Goal: Task Accomplishment & Management: Use online tool/utility

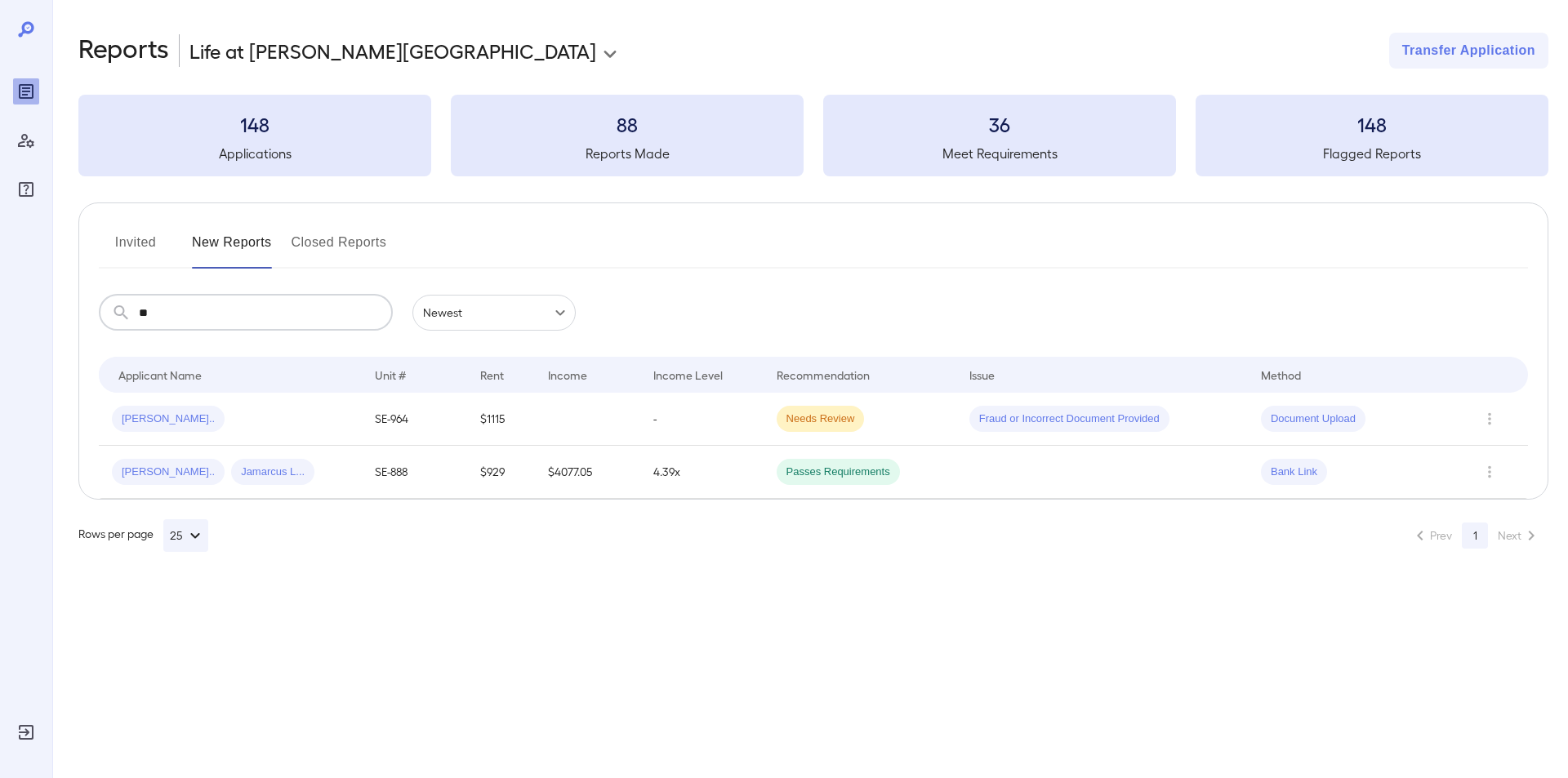
type input "*"
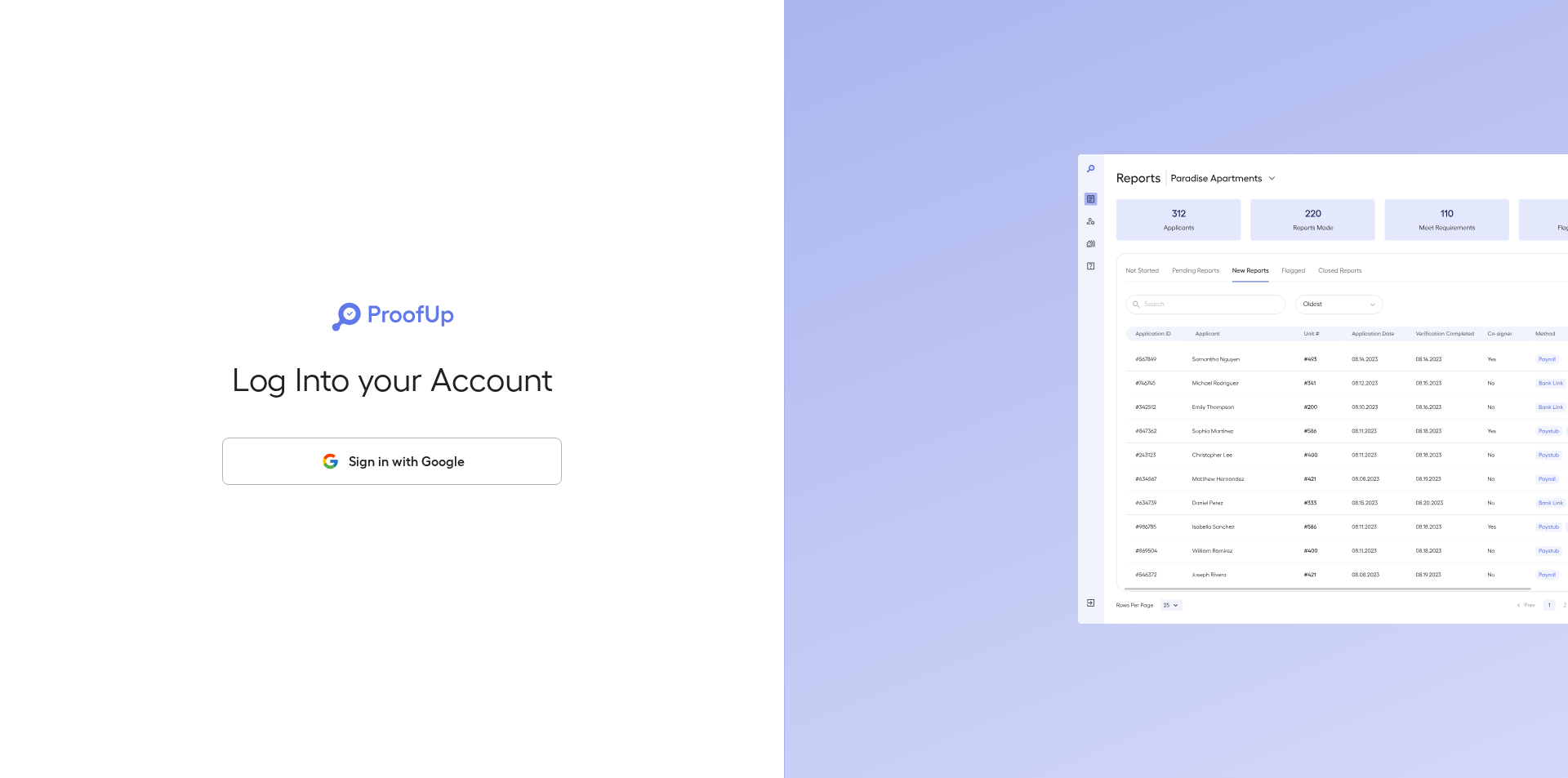
click at [412, 450] on button "Sign in with Google" at bounding box center [391, 462] width 340 height 48
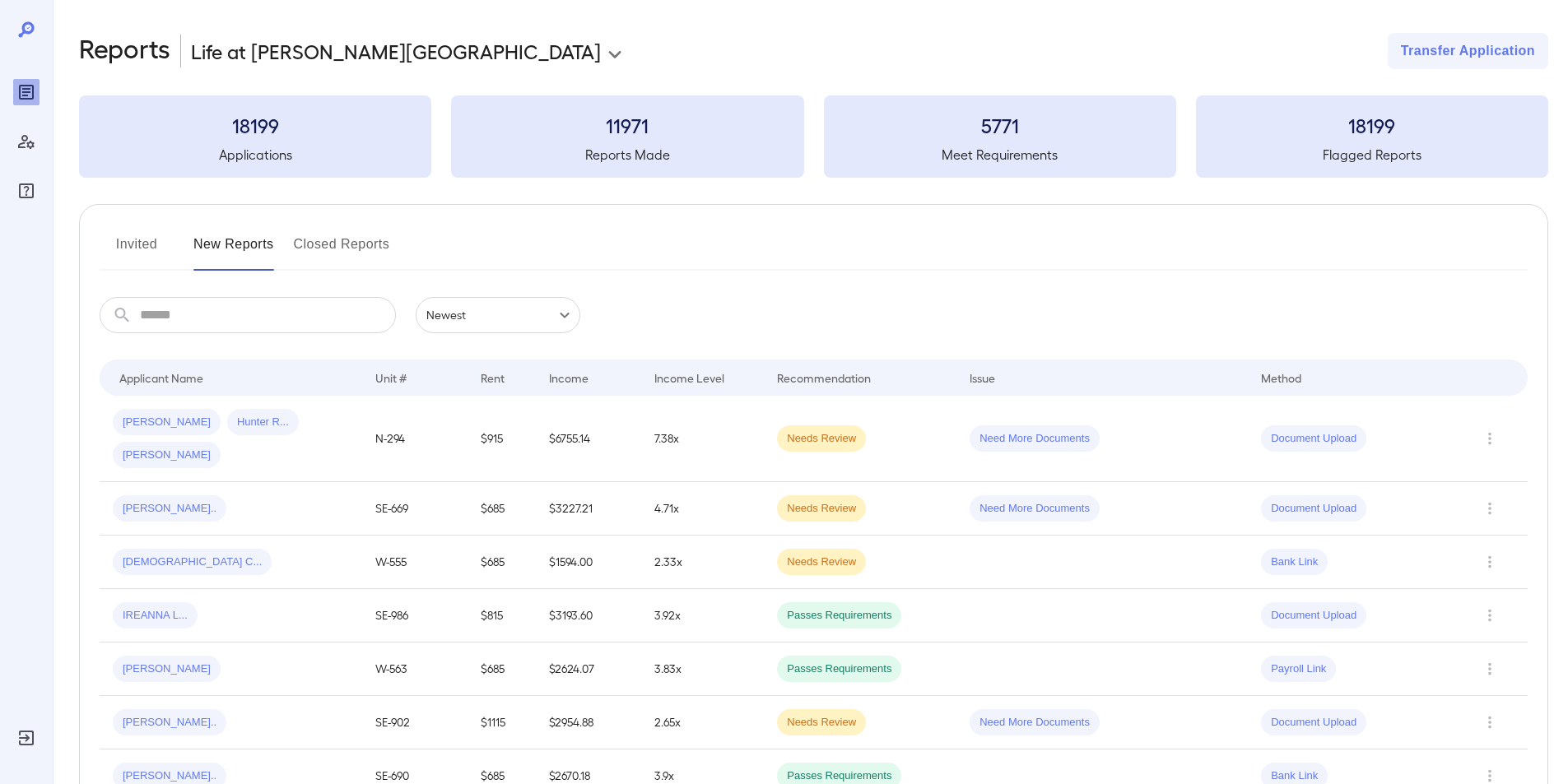
click at [144, 316] on input "text" at bounding box center [267, 315] width 256 height 37
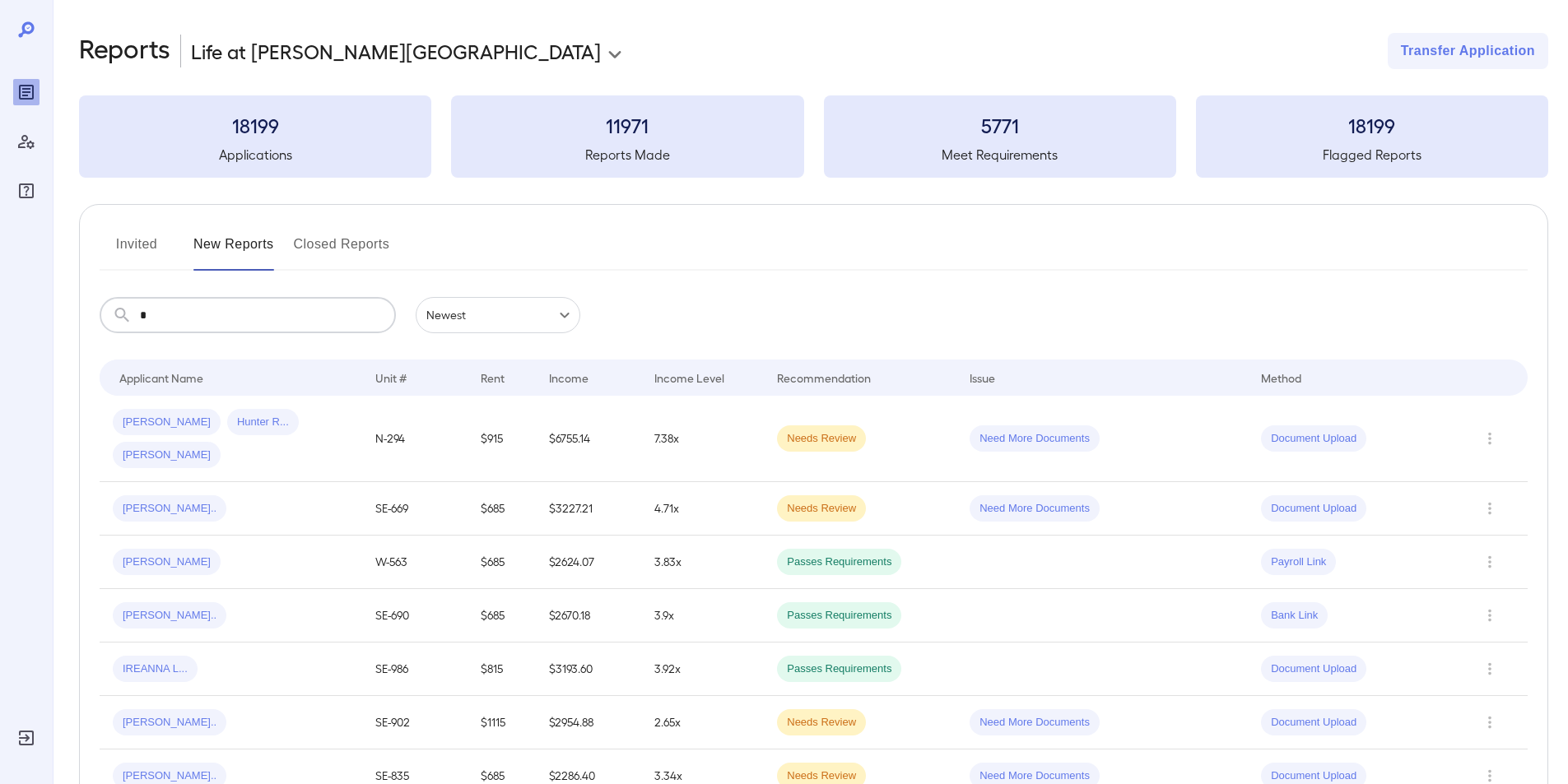
type input "*"
drag, startPoint x: 142, startPoint y: 245, endPoint x: 132, endPoint y: 240, distance: 11.2
click at [140, 245] on button "Invited" at bounding box center [136, 251] width 74 height 40
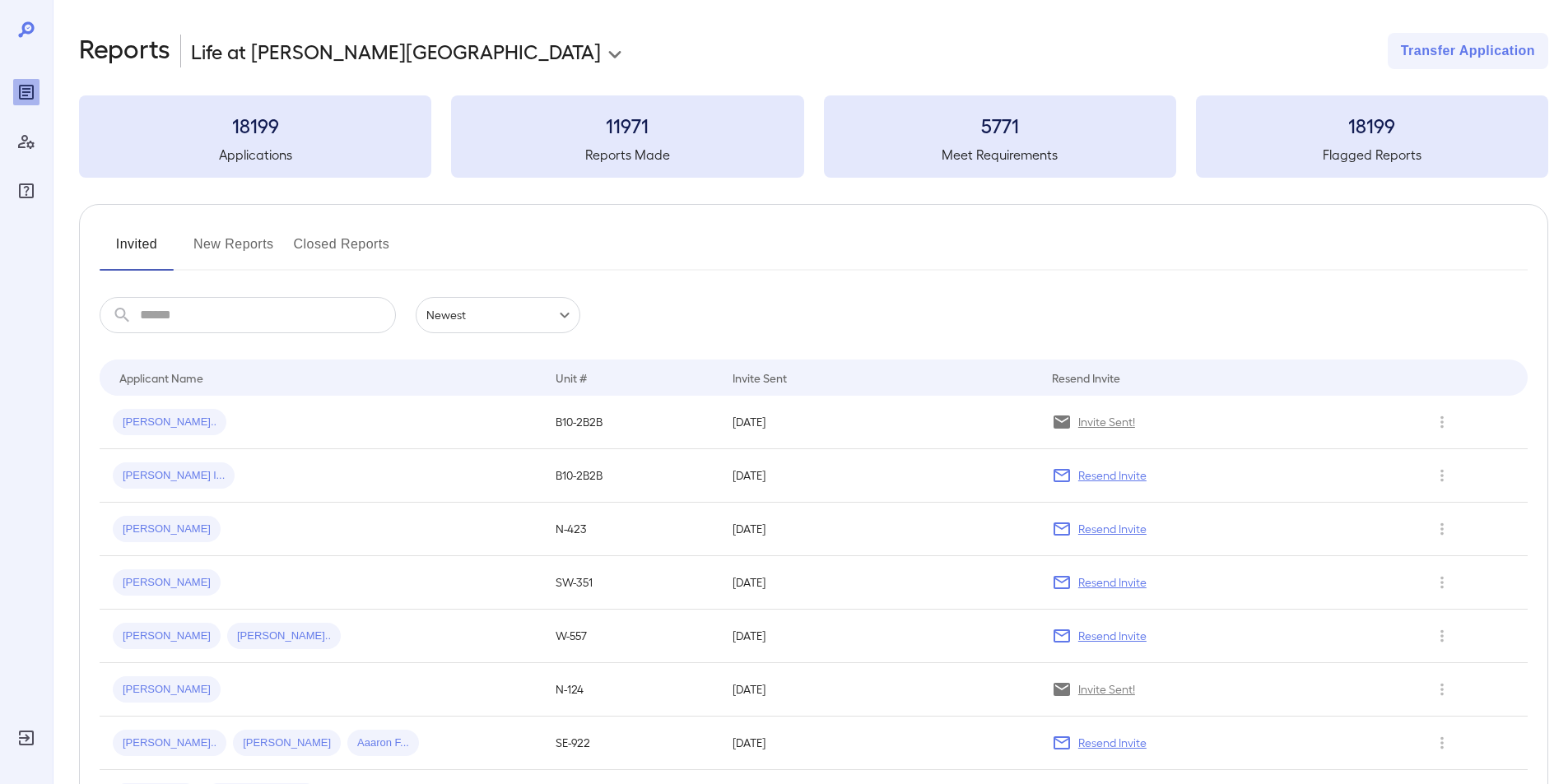
click at [188, 324] on input "text" at bounding box center [267, 315] width 256 height 37
click at [194, 318] on input "text" at bounding box center [267, 315] width 256 height 37
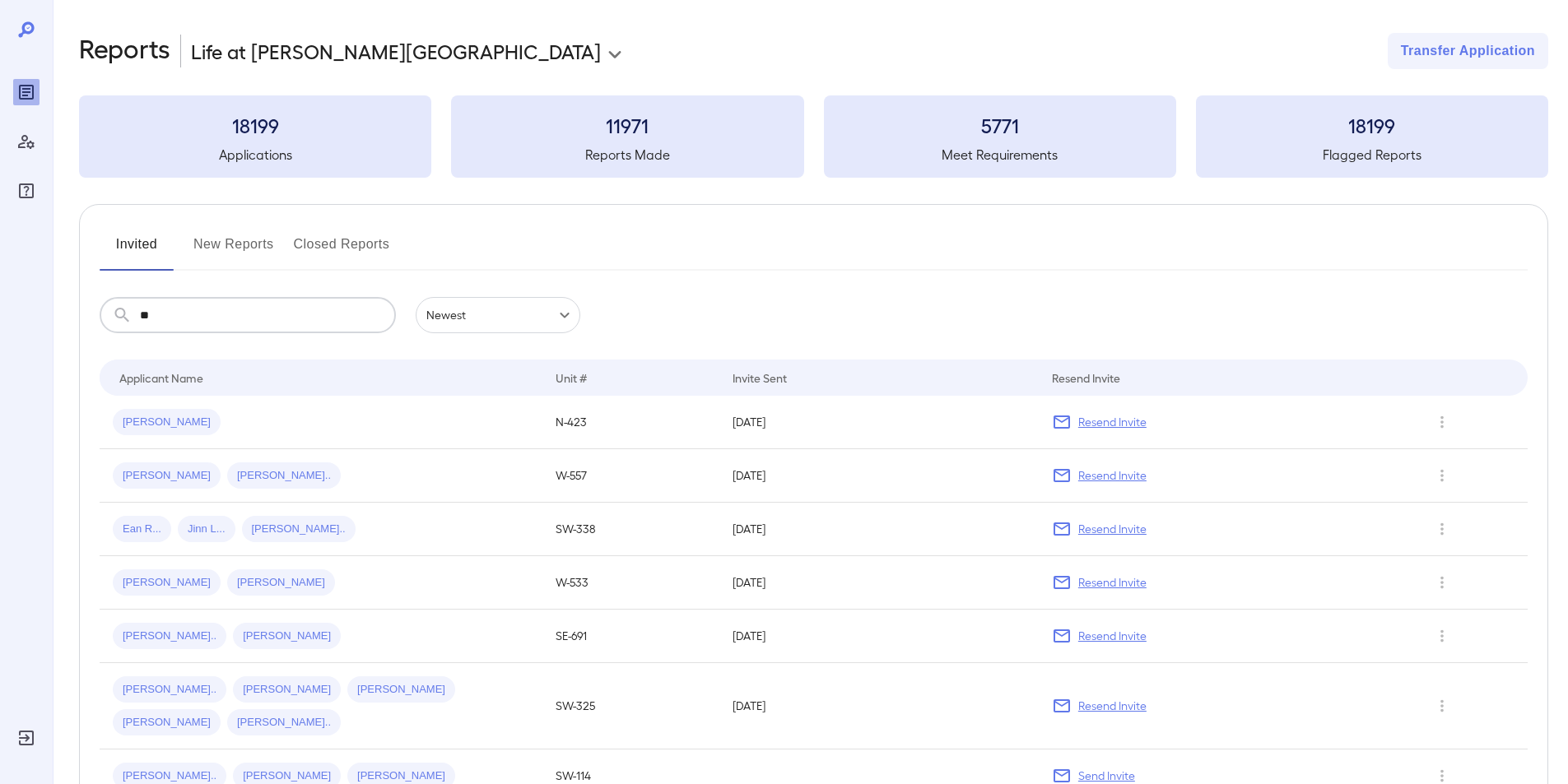
type input "*"
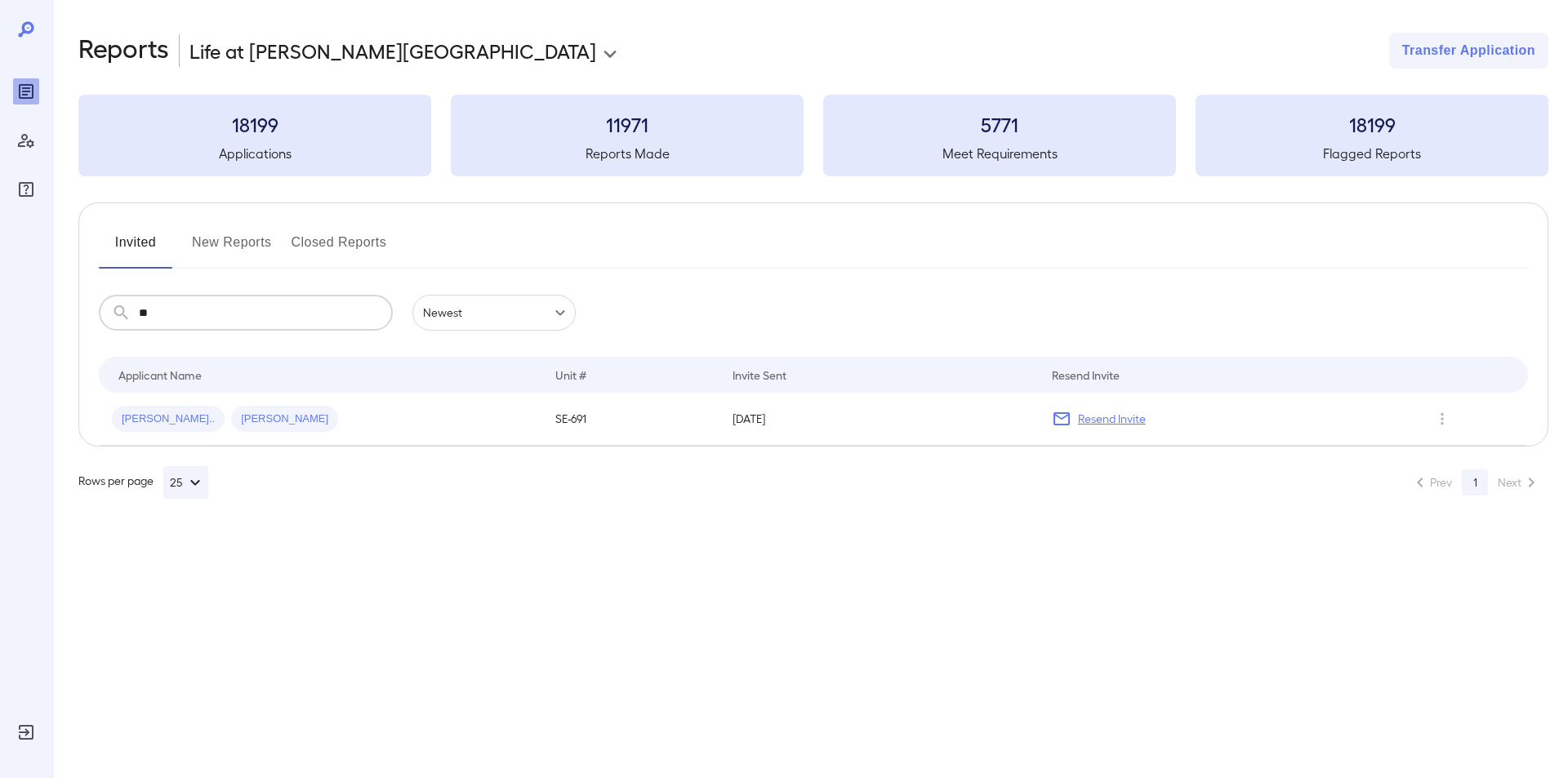
type input "*"
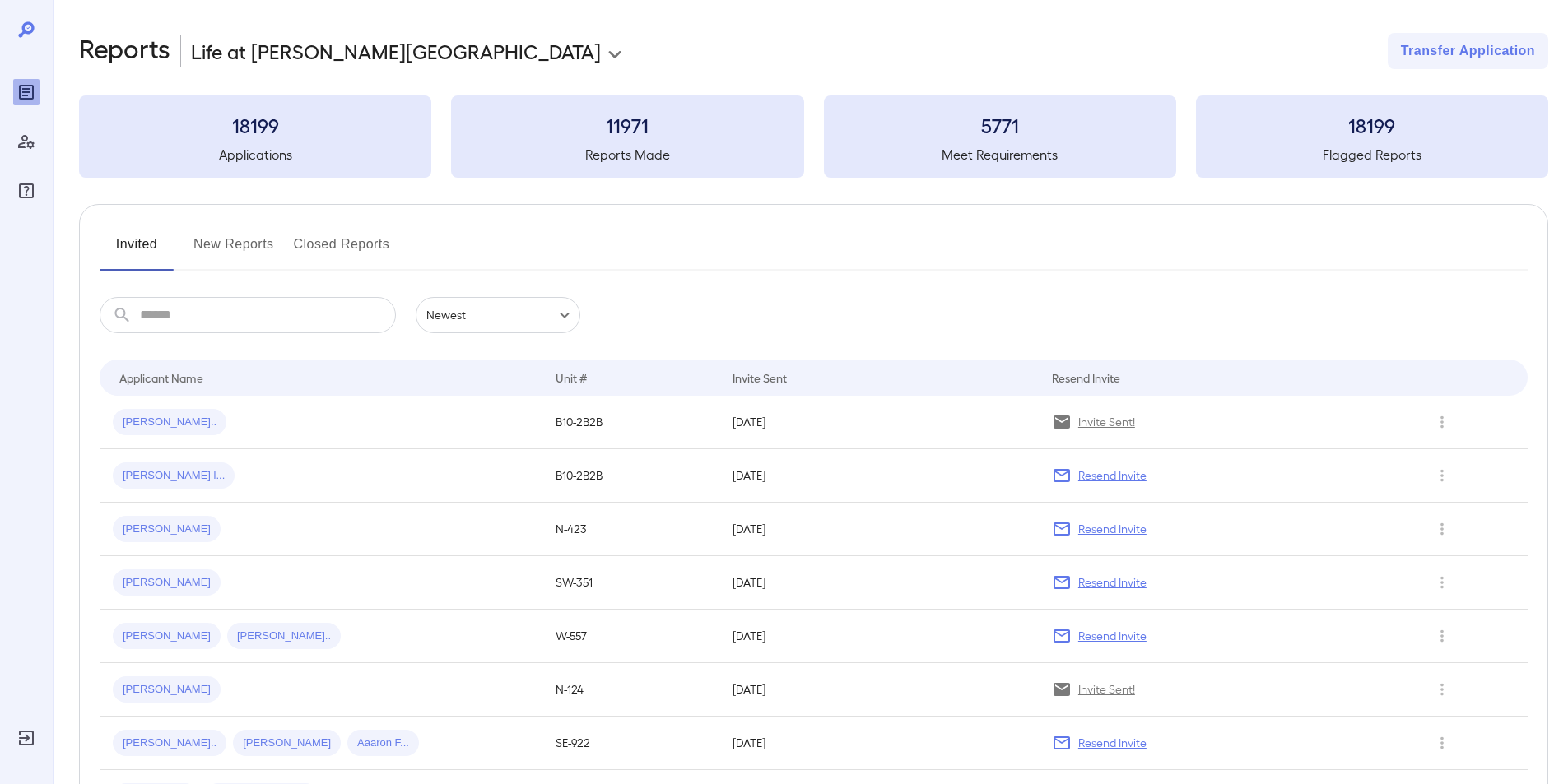
click at [224, 248] on button "New Reports" at bounding box center [234, 251] width 81 height 40
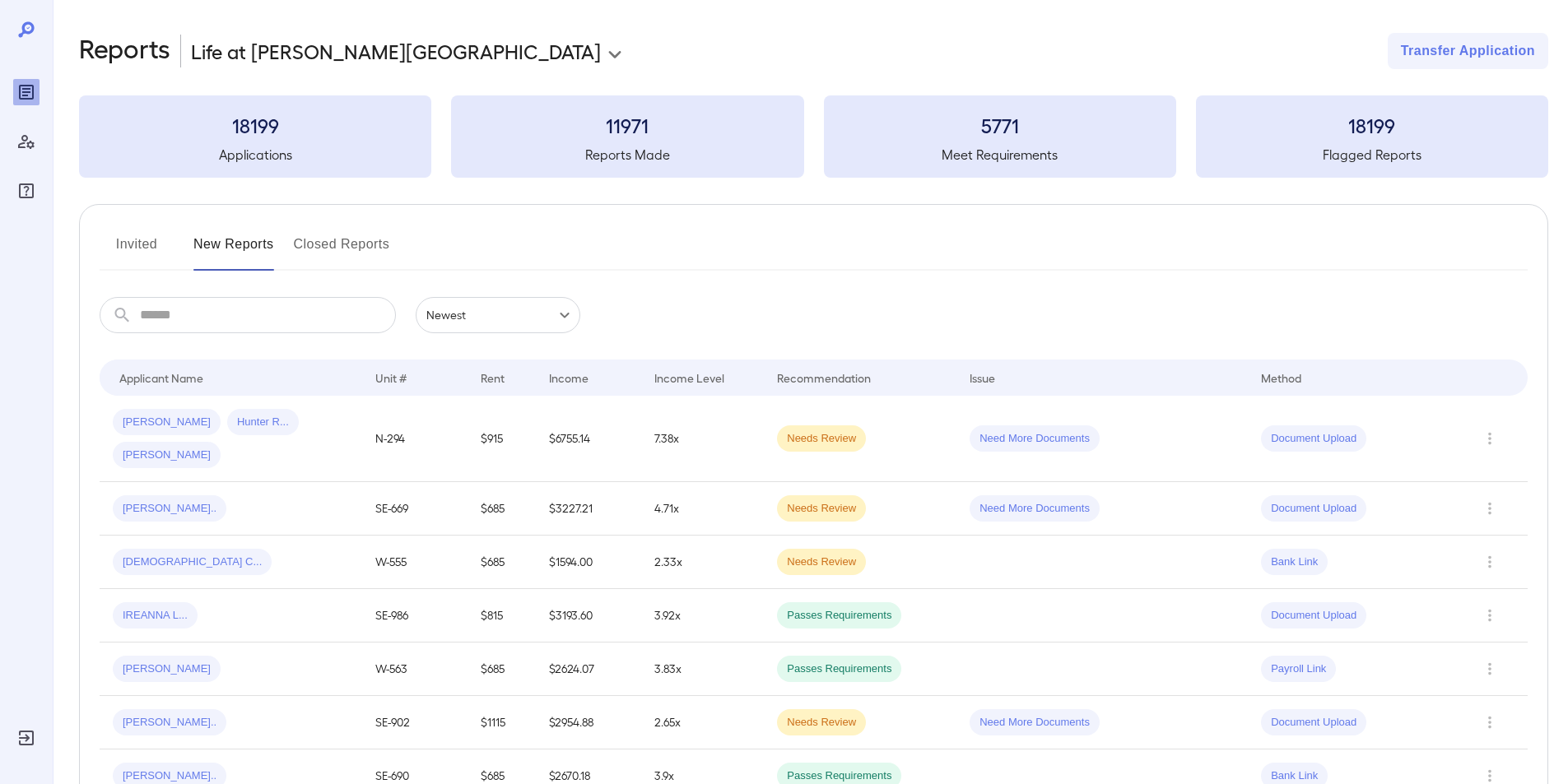
click at [178, 318] on input "text" at bounding box center [267, 315] width 256 height 37
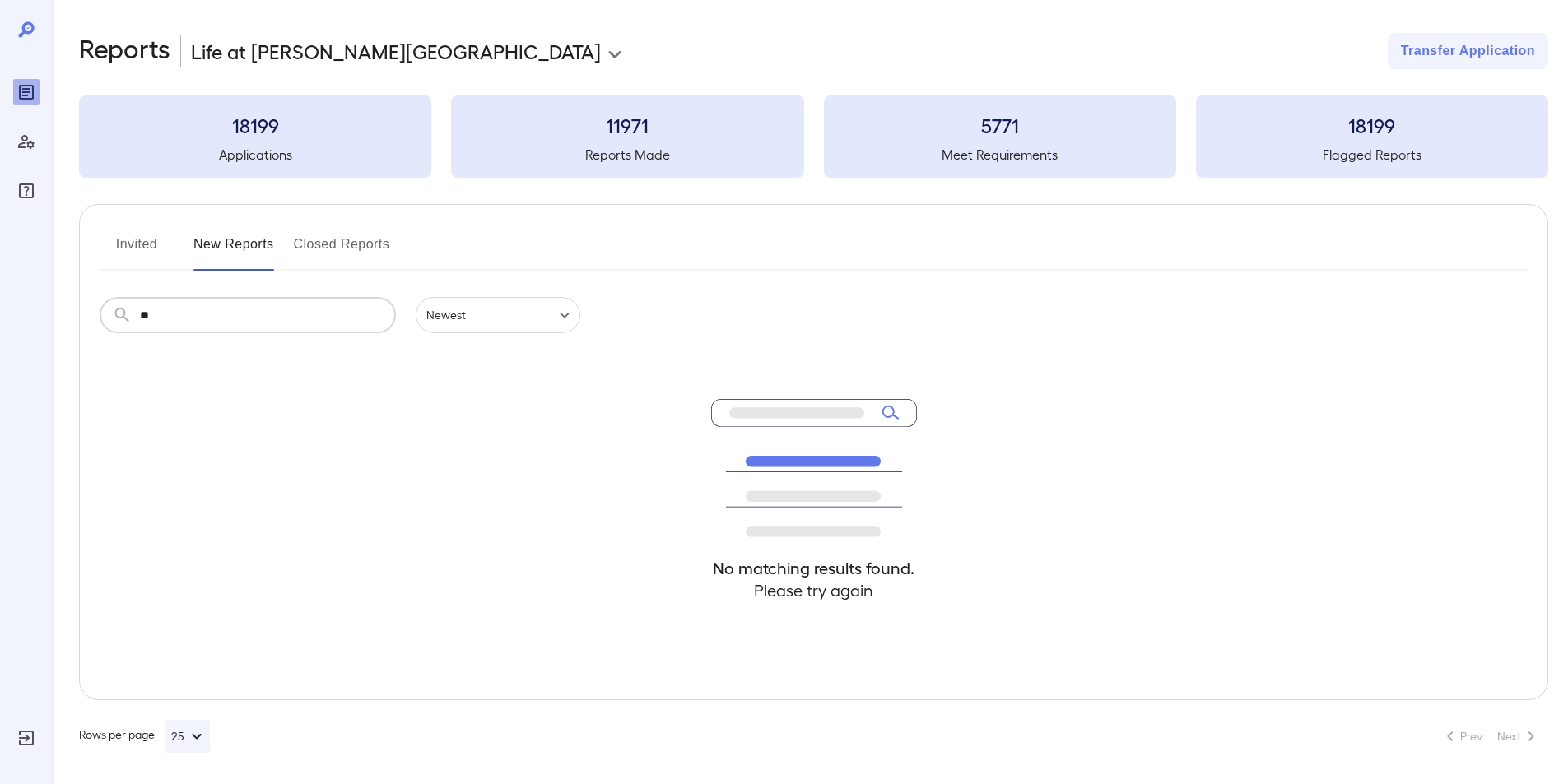
type input "*"
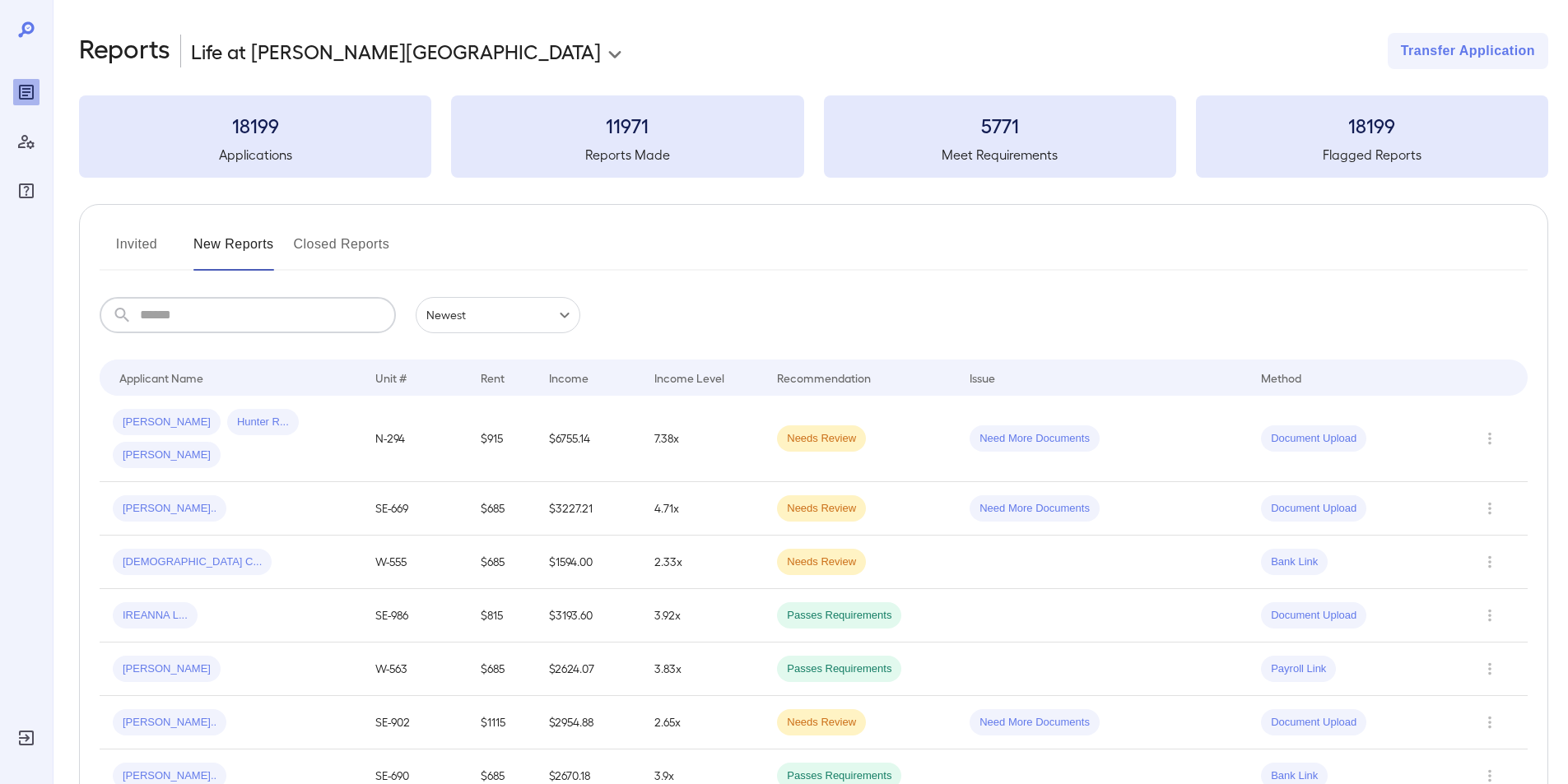
drag, startPoint x: 201, startPoint y: 309, endPoint x: 211, endPoint y: 302, distance: 12.2
click at [203, 308] on input "text" at bounding box center [267, 315] width 256 height 37
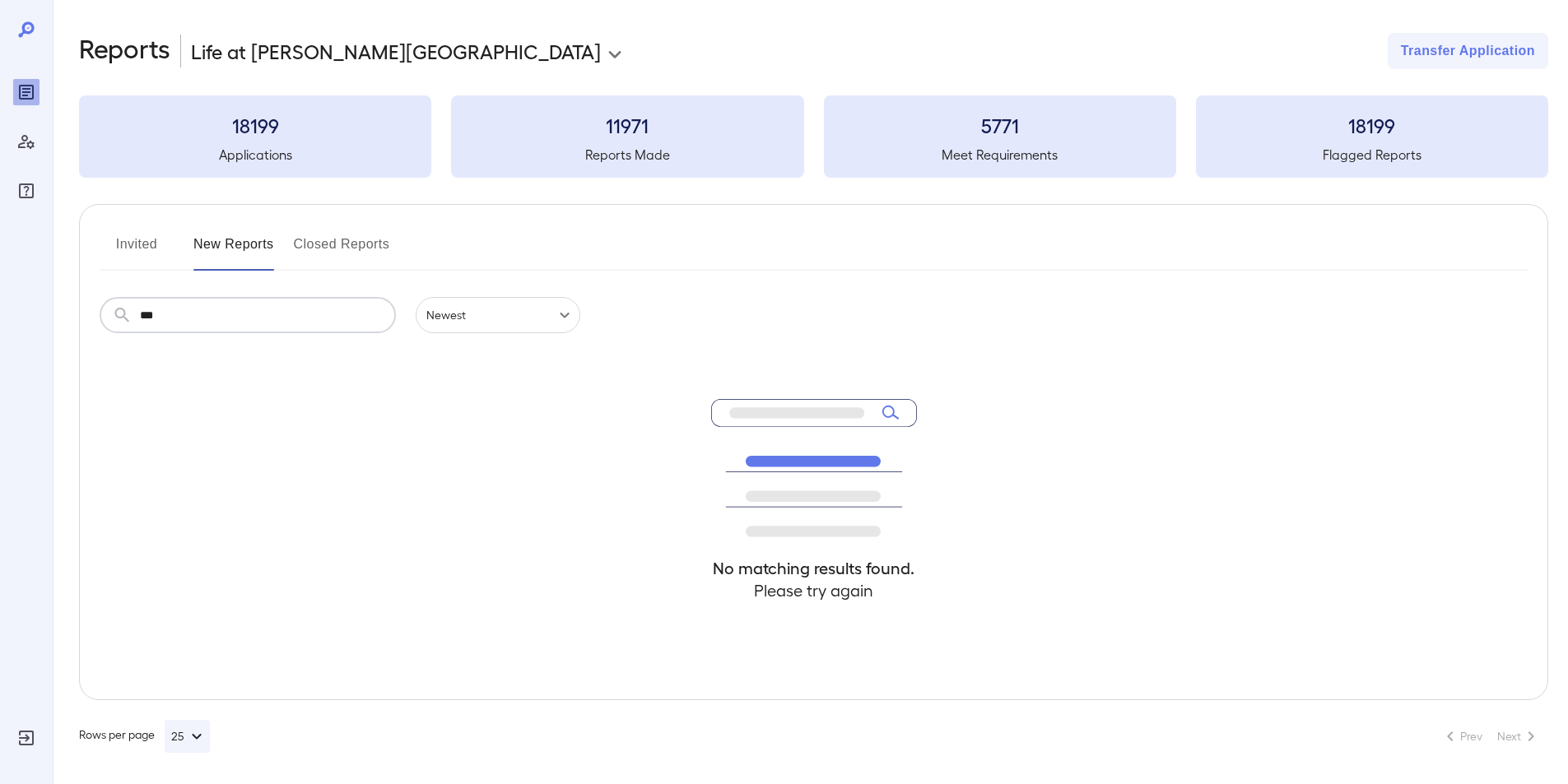
type input "***"
click at [124, 242] on button "Invited" at bounding box center [136, 251] width 74 height 40
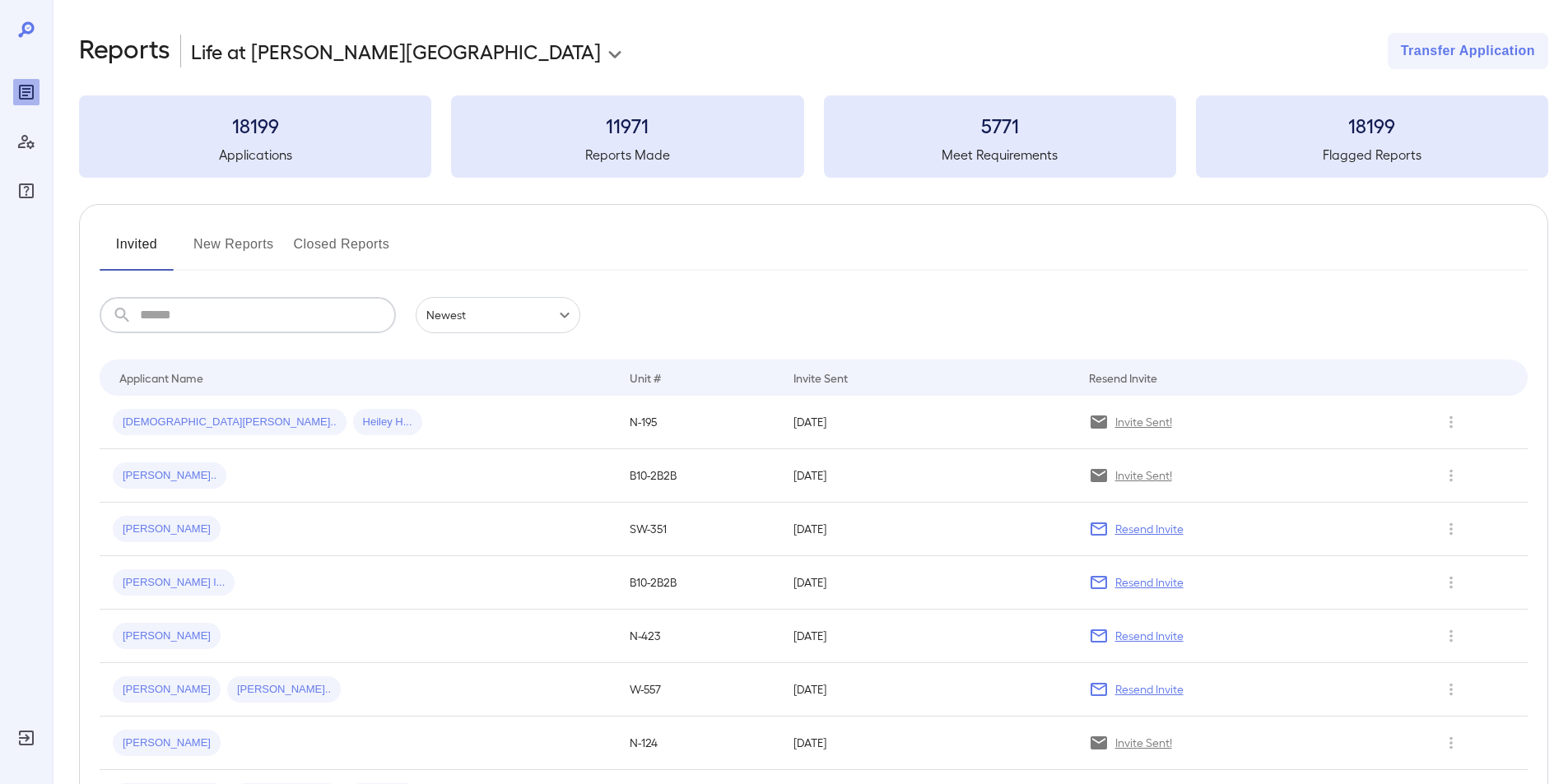
drag, startPoint x: 145, startPoint y: 312, endPoint x: 147, endPoint y: 300, distance: 12.2
click at [146, 312] on input "text" at bounding box center [267, 315] width 256 height 37
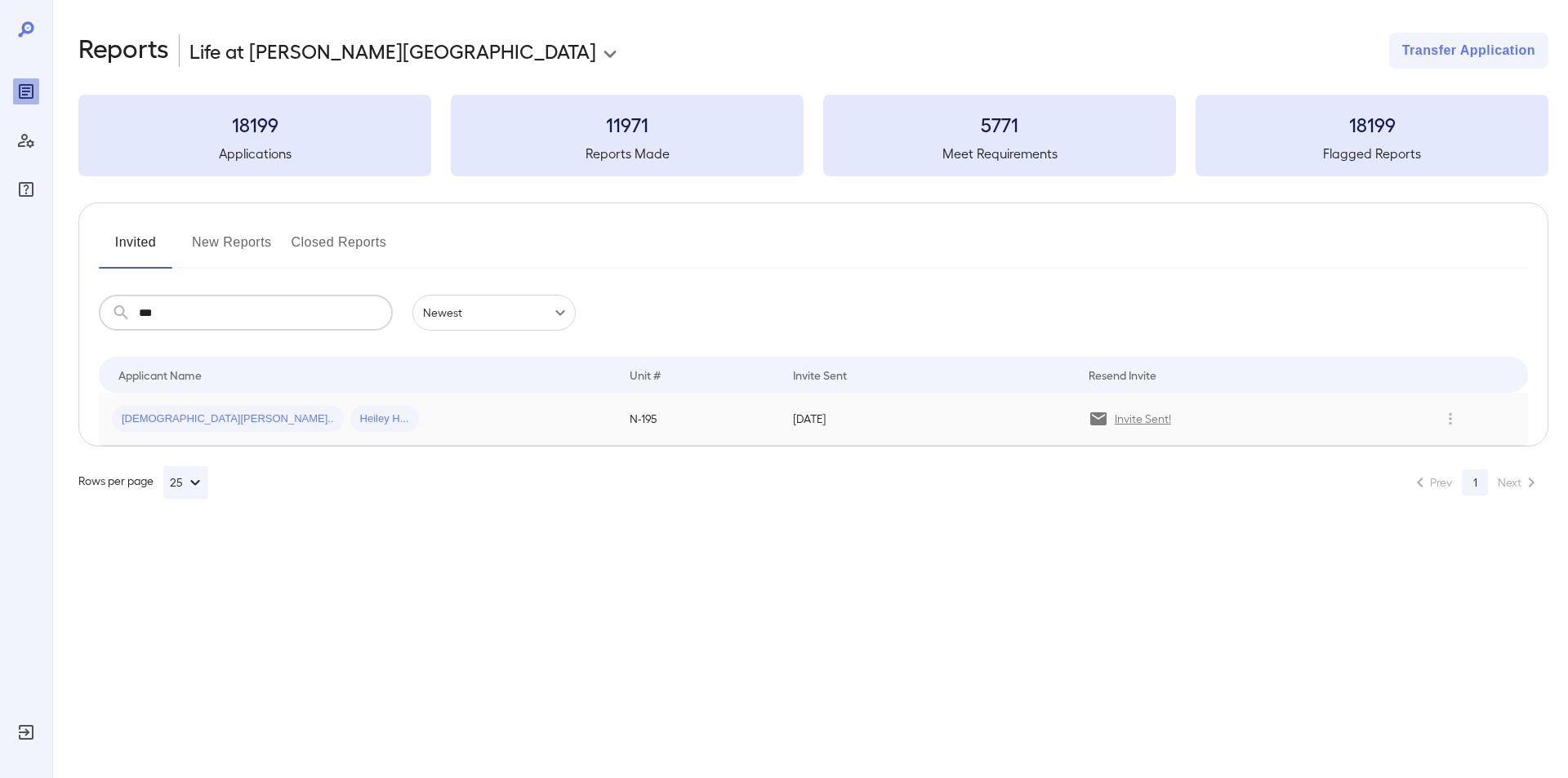
type input "***"
click at [127, 413] on span "Jesus E..." at bounding box center [228, 419] width 232 height 15
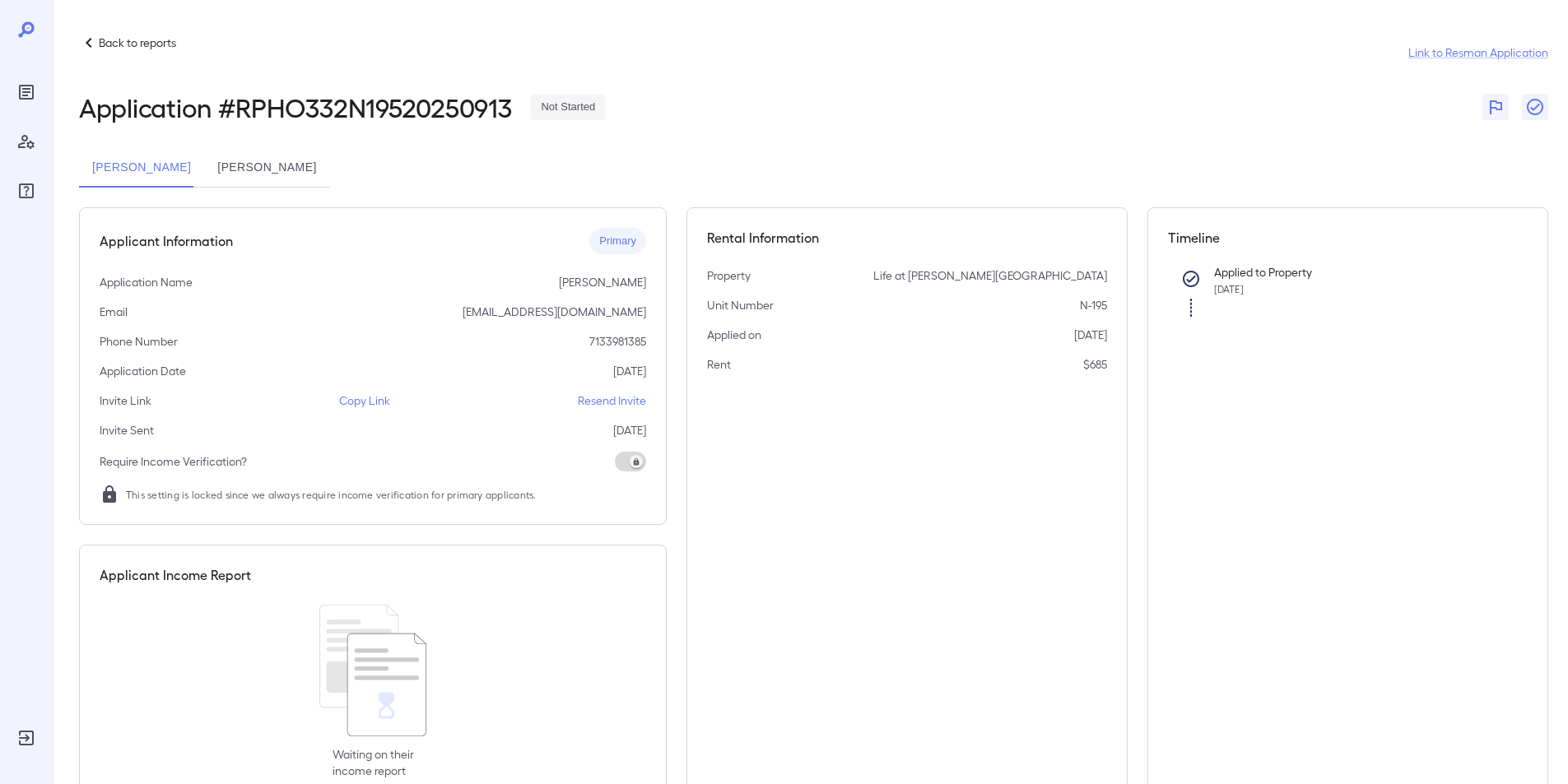
click at [100, 44] on p "Back to reports" at bounding box center [137, 42] width 77 height 16
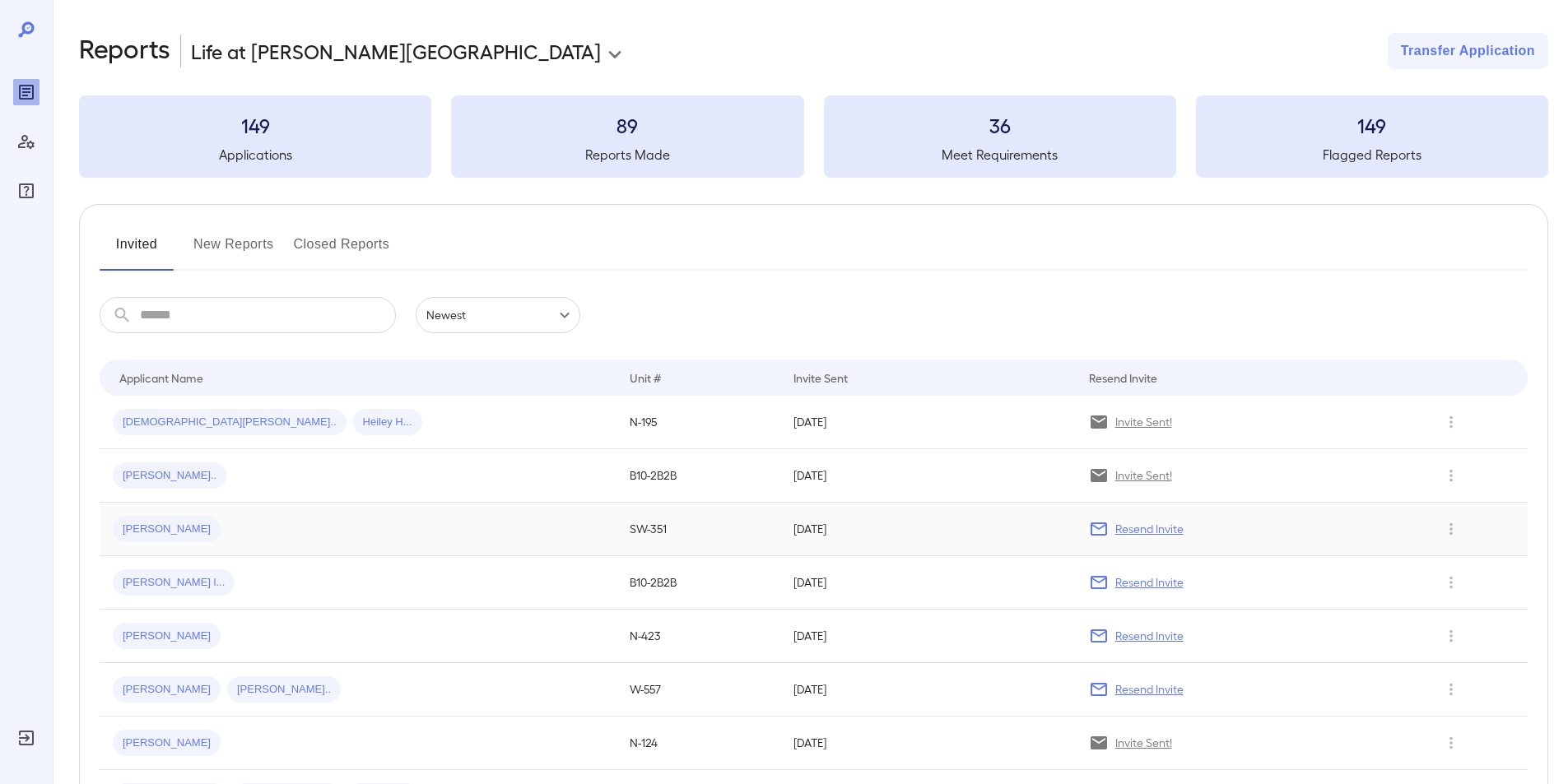
click at [138, 524] on span "Ana M..." at bounding box center [167, 529] width 108 height 15
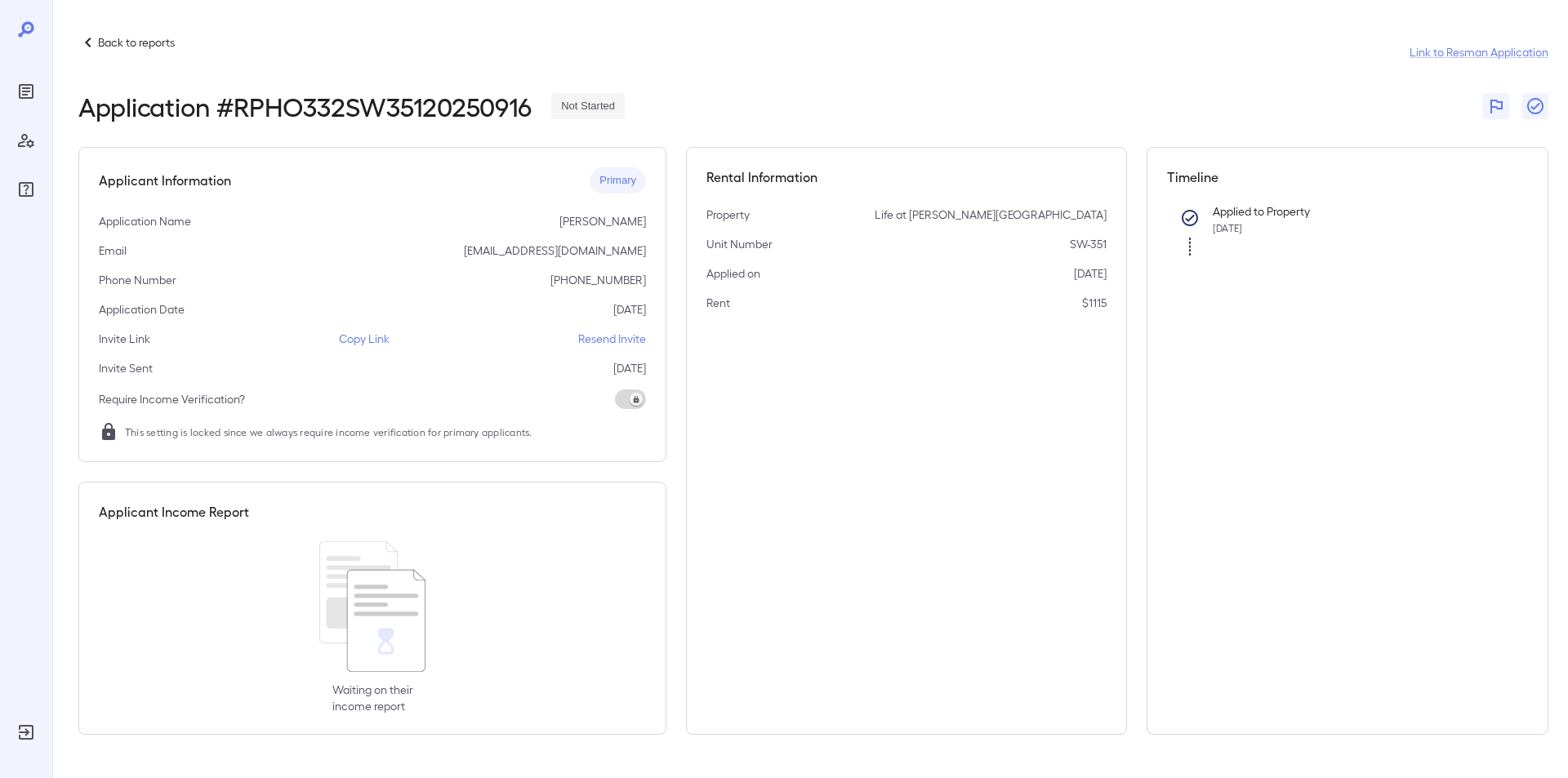
click at [109, 40] on p "Back to reports" at bounding box center [136, 42] width 77 height 16
